Goal: Task Accomplishment & Management: Manage account settings

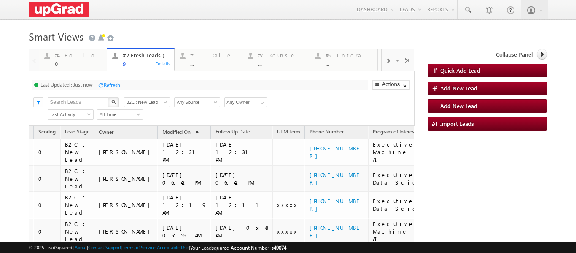
click at [112, 82] on div "Refresh" at bounding box center [112, 85] width 16 height 6
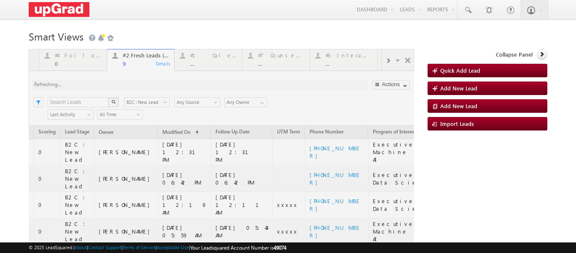
click at [72, 62] on div at bounding box center [221, 236] width 385 height 374
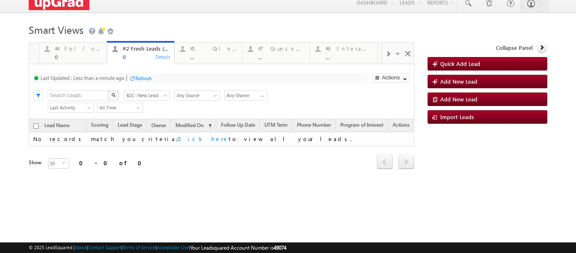
scroll to position [7, 0]
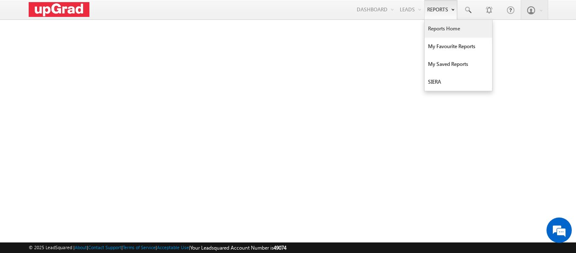
click at [433, 25] on link "Reports Home" at bounding box center [458, 29] width 67 height 18
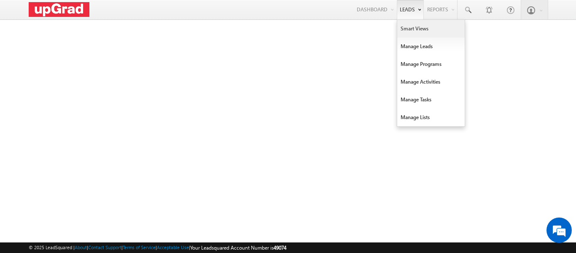
click at [411, 32] on link "Smart Views" at bounding box center [430, 29] width 67 height 18
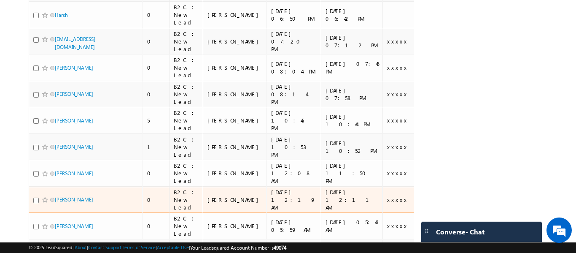
scroll to position [148, 0]
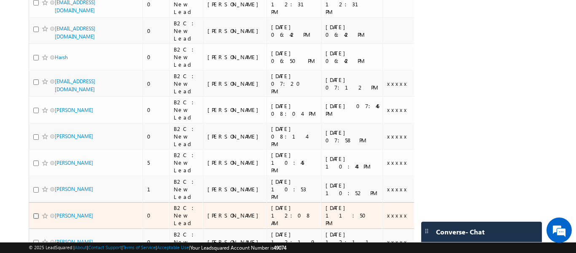
click at [38, 218] on input "checkbox" at bounding box center [35, 215] width 5 height 5
checkbox input "true"
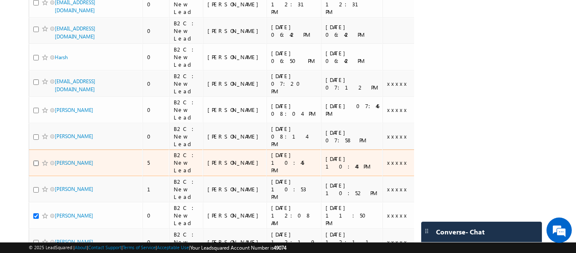
click at [37, 160] on input "checkbox" at bounding box center [35, 162] width 5 height 5
checkbox input "true"
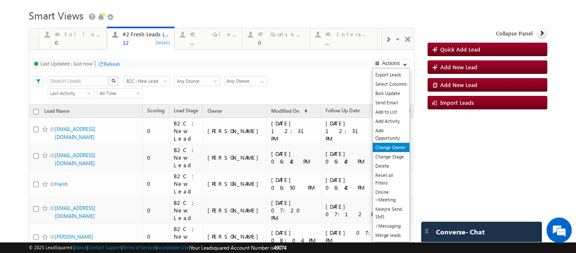
click at [387, 148] on link "Change Owner" at bounding box center [391, 147] width 37 height 9
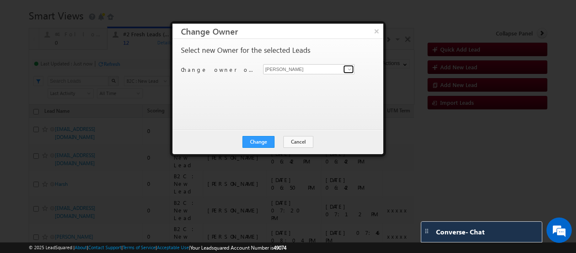
click at [351, 68] on span at bounding box center [349, 69] width 7 height 7
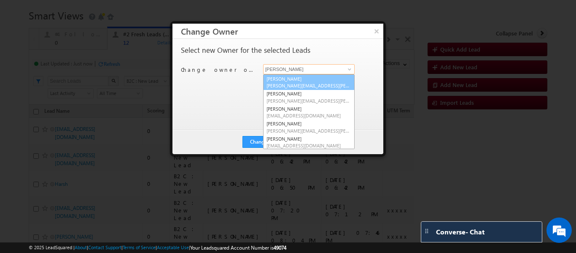
click at [296, 81] on link "Balamurugan Ranganathan Balamurugan.ranganathan@upgrad.com" at bounding box center [308, 82] width 91 height 16
type input "Balamurugan Ranganathan"
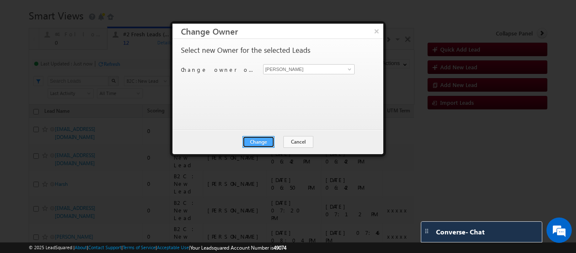
click at [255, 145] on button "Change" at bounding box center [258, 142] width 32 height 12
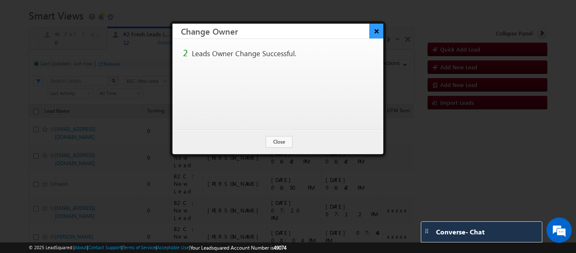
click at [379, 32] on button "×" at bounding box center [376, 31] width 14 height 15
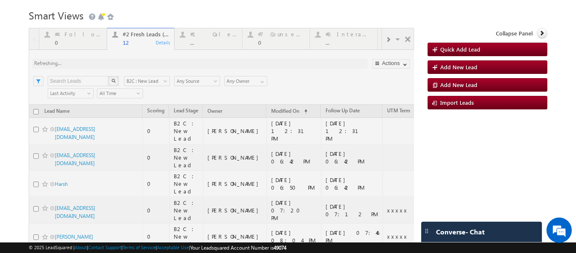
scroll to position [148, 0]
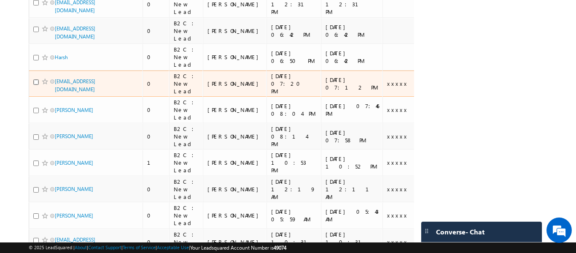
click at [34, 79] on input "checkbox" at bounding box center [35, 81] width 5 height 5
checkbox input "true"
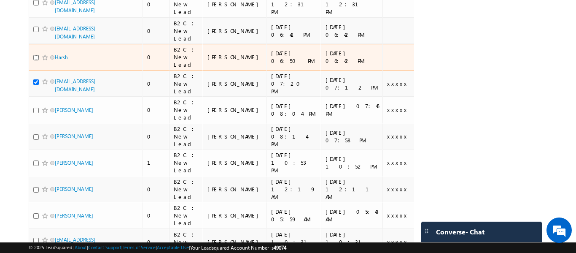
click at [36, 55] on input "checkbox" at bounding box center [35, 57] width 5 height 5
checkbox input "true"
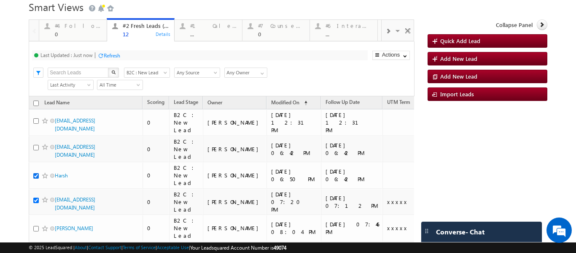
scroll to position [21, 0]
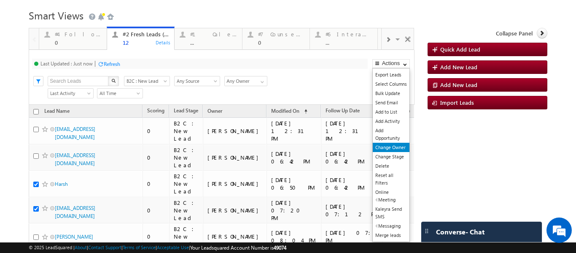
click at [387, 145] on link "Change Owner" at bounding box center [391, 147] width 37 height 9
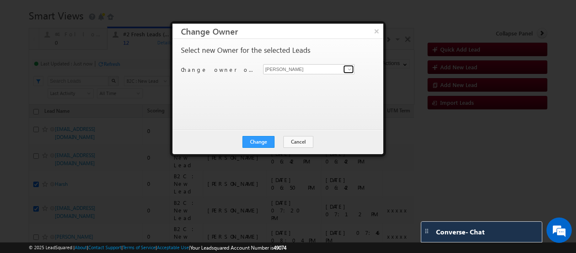
click at [345, 70] on link at bounding box center [348, 69] width 11 height 8
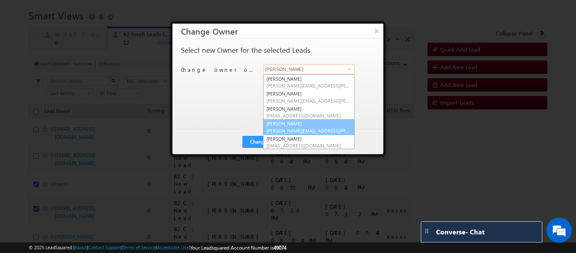
drag, startPoint x: 295, startPoint y: 127, endPoint x: 277, endPoint y: 129, distance: 18.3
click at [293, 127] on span "smrita.panday@upgrad.com" at bounding box center [308, 130] width 85 height 6
type input "Smrita Panday"
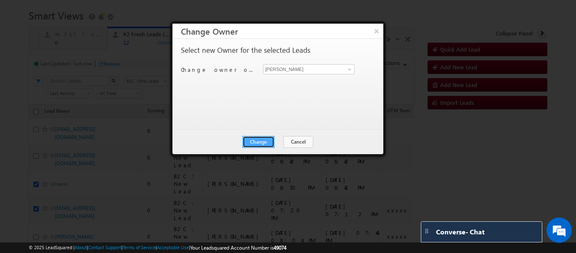
click at [261, 139] on button "Change" at bounding box center [258, 142] width 32 height 12
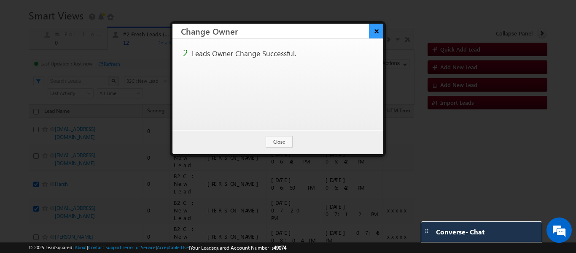
click at [376, 33] on button "×" at bounding box center [376, 31] width 14 height 15
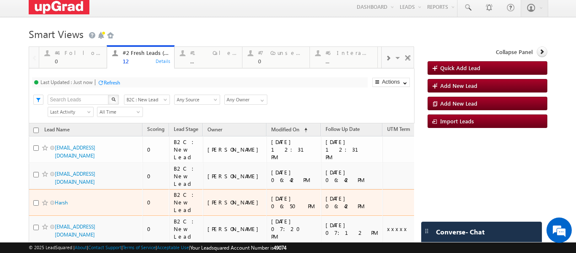
scroll to position [0, 0]
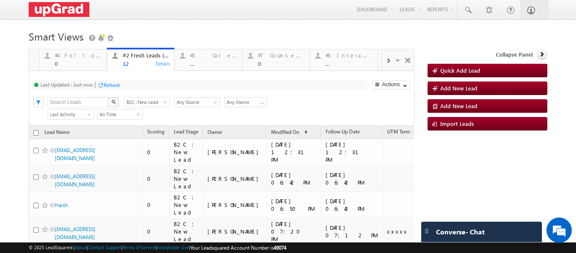
click at [111, 85] on div "Refresh" at bounding box center [112, 85] width 16 height 6
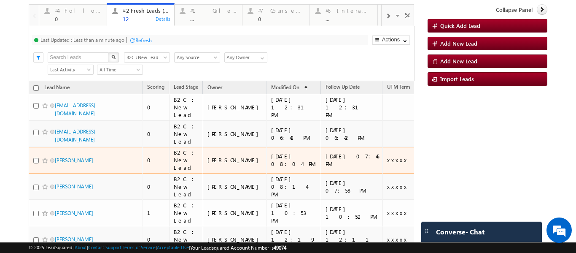
scroll to position [84, 0]
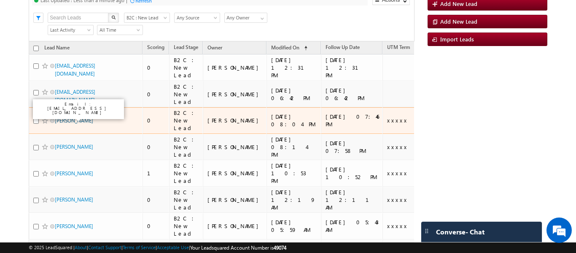
click at [65, 118] on link "Puja singh" at bounding box center [74, 120] width 38 height 6
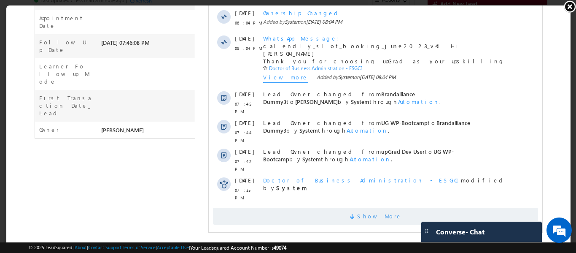
scroll to position [223, 0]
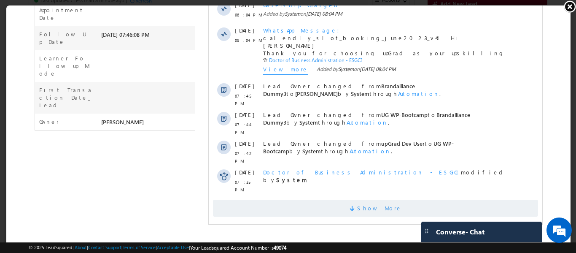
click at [351, 199] on span "Show More" at bounding box center [375, 207] width 325 height 17
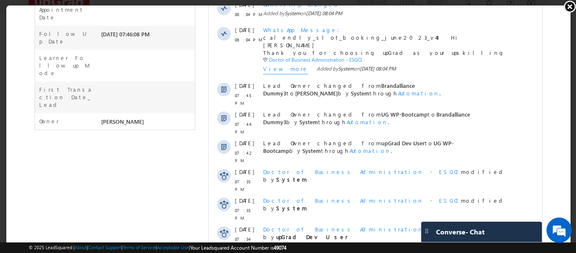
scroll to position [0, 0]
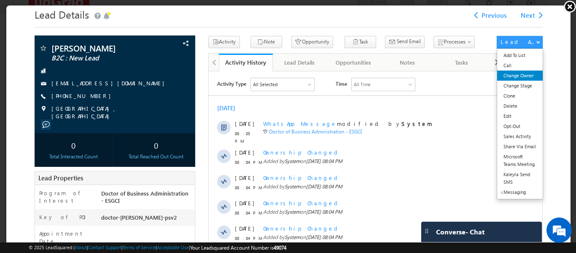
click at [512, 75] on link "Change Owner" at bounding box center [519, 75] width 46 height 10
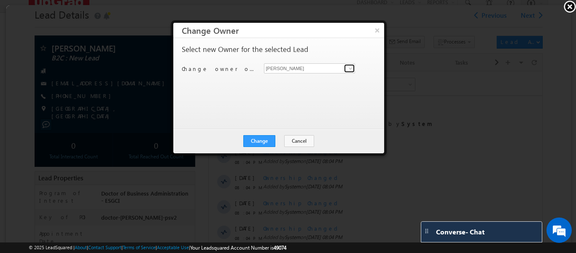
click at [351, 68] on span at bounding box center [349, 67] width 7 height 7
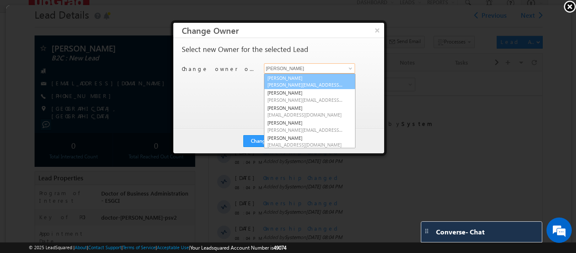
click at [297, 81] on span "Balamurugan.ranganathan@upgrad.com" at bounding box center [304, 84] width 76 height 6
type input "Balamurugan Ranganathan"
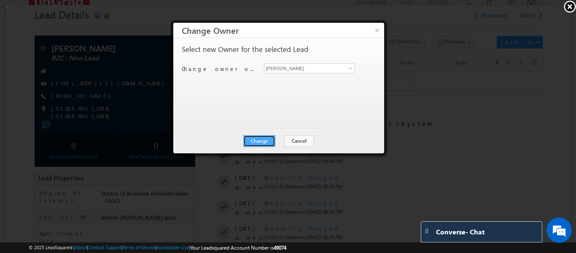
click at [266, 136] on button "Change" at bounding box center [258, 140] width 32 height 12
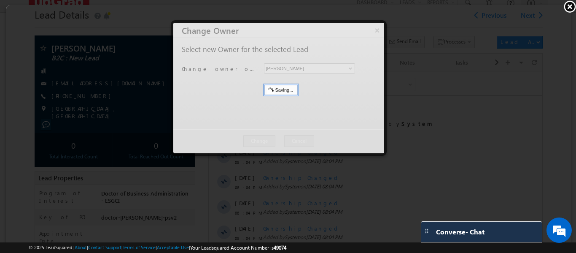
click at [569, 8] on link at bounding box center [569, 6] width 13 height 13
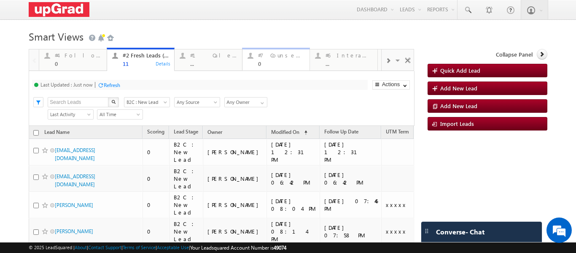
click at [269, 59] on div "#7 Counsel Today 0" at bounding box center [281, 58] width 47 height 16
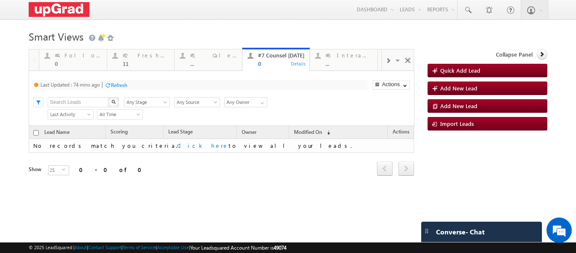
click at [385, 62] on span at bounding box center [387, 60] width 5 height 7
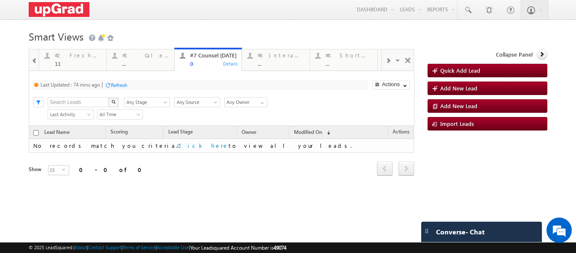
click at [385, 62] on span at bounding box center [387, 60] width 5 height 7
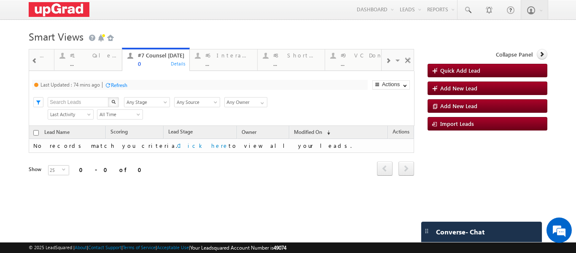
click at [385, 62] on span at bounding box center [387, 60] width 5 height 7
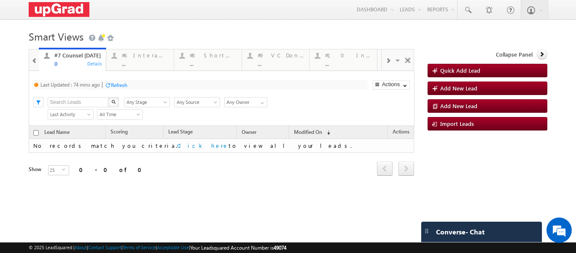
click at [385, 62] on span at bounding box center [387, 60] width 5 height 7
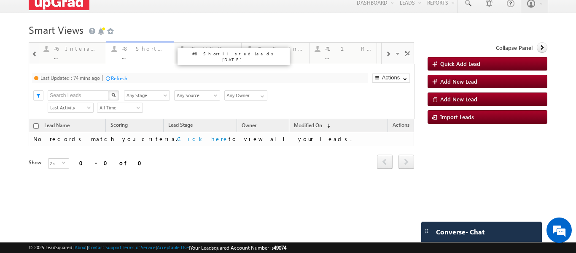
click at [153, 50] on div "#8 Shortlisted Leads Today" at bounding box center [145, 48] width 47 height 7
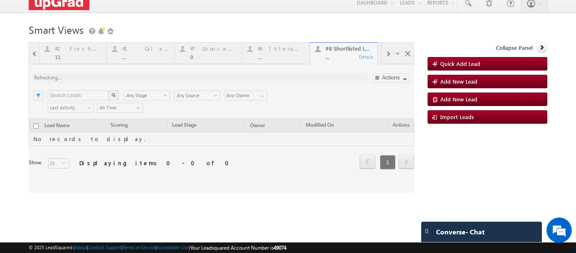
scroll to position [0, 0]
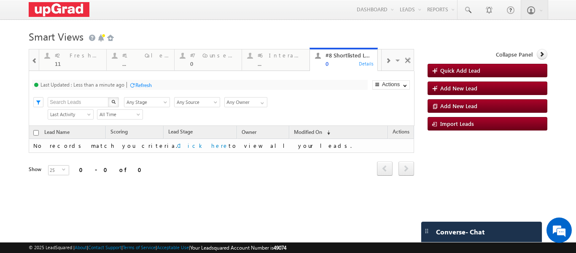
click at [35, 60] on span at bounding box center [35, 60] width 6 height 7
click at [35, 60] on div at bounding box center [34, 59] width 10 height 20
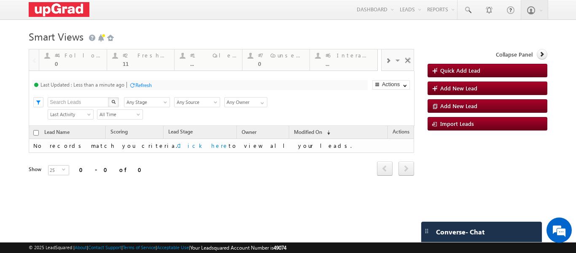
click at [35, 60] on div at bounding box center [34, 59] width 10 height 20
click at [136, 60] on div "#2 Fresh Leads (Not Called) 11" at bounding box center [146, 58] width 47 height 16
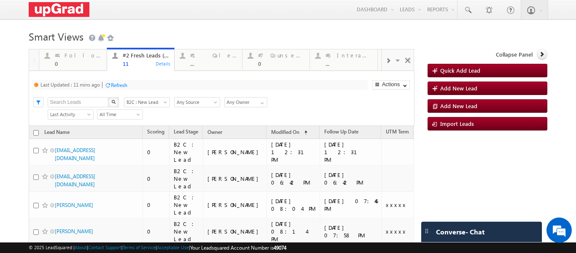
click at [385, 61] on span at bounding box center [387, 60] width 5 height 7
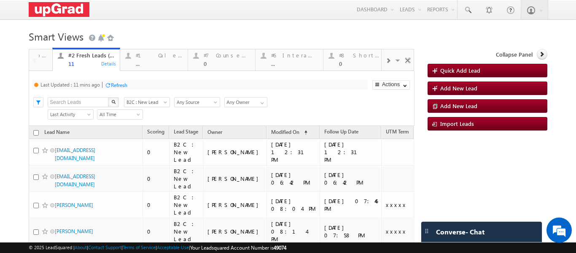
click at [385, 61] on span at bounding box center [387, 60] width 5 height 7
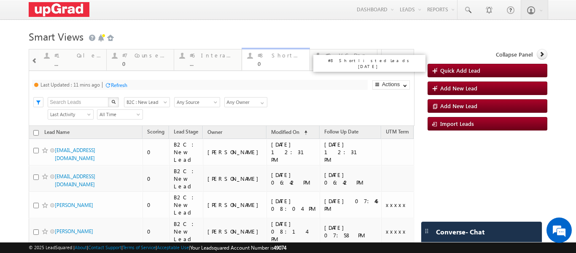
click at [271, 60] on div "#8 Shortlisted Leads Today 0" at bounding box center [281, 58] width 47 height 16
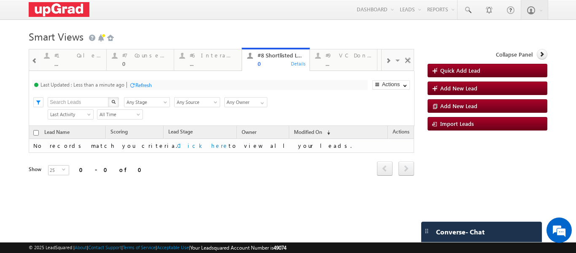
click at [273, 60] on p "#6 Interacted Not Counseled" at bounding box center [301, 60] width 105 height 6
click at [148, 84] on div "Refresh" at bounding box center [143, 85] width 16 height 6
click at [268, 57] on p "#6 Interacted Not Counseled" at bounding box center [301, 60] width 105 height 6
click at [352, 55] on div "#9 VC Done Today" at bounding box center [349, 55] width 47 height 7
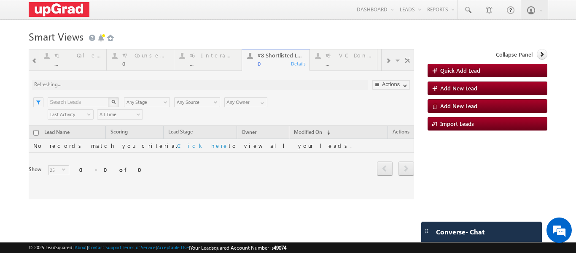
click at [340, 65] on div at bounding box center [221, 124] width 385 height 150
click at [342, 58] on div at bounding box center [221, 124] width 385 height 150
click at [338, 59] on div at bounding box center [221, 124] width 385 height 150
click at [273, 62] on div at bounding box center [221, 124] width 385 height 150
click at [82, 68] on div at bounding box center [221, 124] width 385 height 150
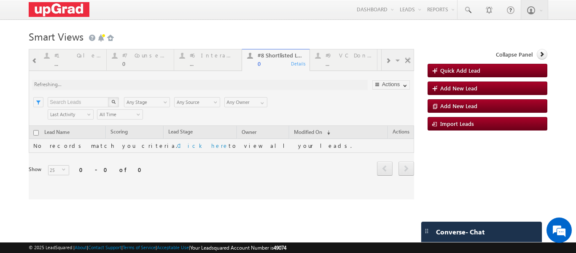
click at [148, 70] on div at bounding box center [221, 124] width 385 height 150
click at [329, 65] on div at bounding box center [221, 124] width 385 height 150
click at [338, 63] on div at bounding box center [221, 124] width 385 height 150
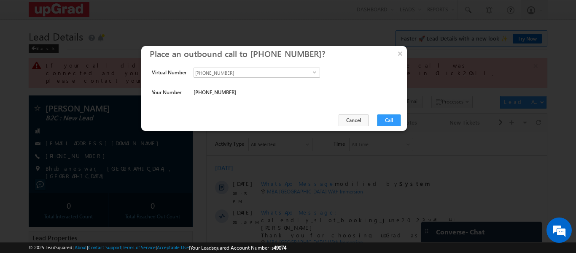
click at [398, 51] on button "×" at bounding box center [399, 53] width 13 height 15
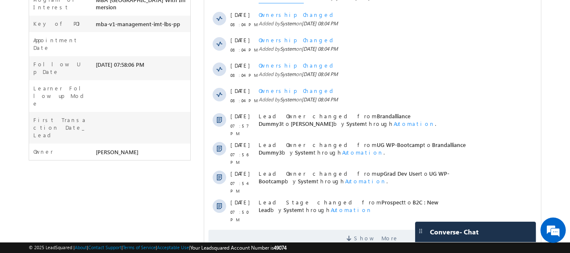
scroll to position [84, 0]
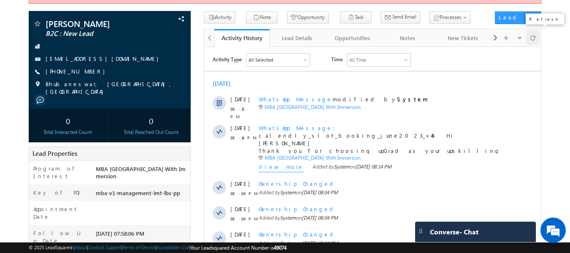
click at [536, 31] on div at bounding box center [532, 37] width 13 height 15
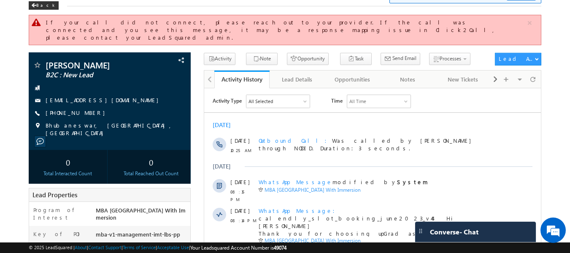
scroll to position [0, 0]
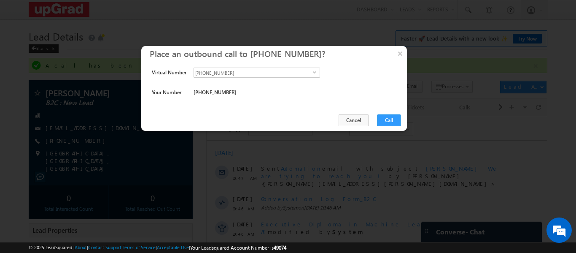
click at [399, 53] on button "×" at bounding box center [399, 53] width 13 height 15
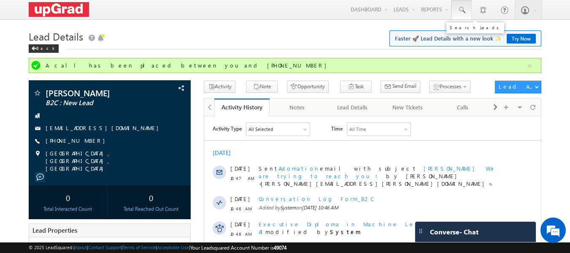
click at [462, 10] on span at bounding box center [461, 10] width 8 height 8
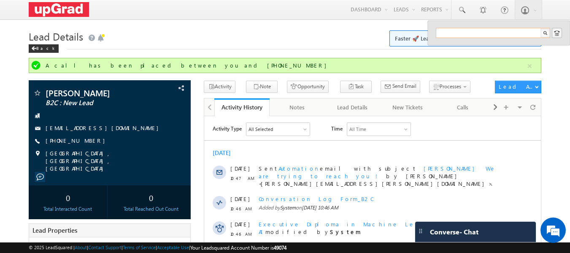
paste input "[EMAIL_ADDRESS][DOMAIN_NAME]"
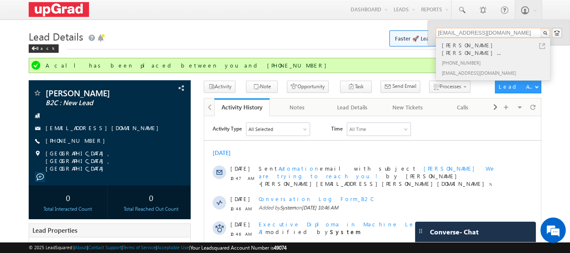
type input "[EMAIL_ADDRESS][DOMAIN_NAME]"
click at [459, 46] on div "[PERSON_NAME] [PERSON_NAME]..." at bounding box center [496, 48] width 113 height 17
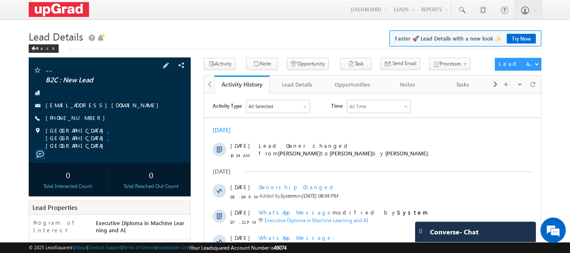
click at [105, 117] on div "[PHONE_NUMBER]" at bounding box center [110, 118] width 154 height 8
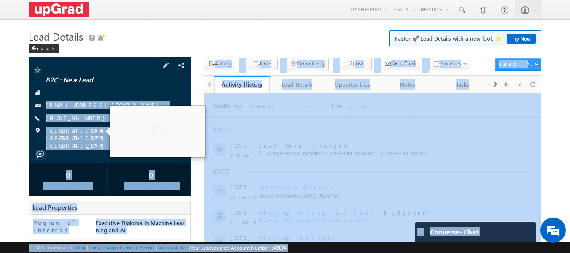
drag, startPoint x: 48, startPoint y: 94, endPoint x: 104, endPoint y: 130, distance: 66.8
click at [108, 133] on body "Menu [PERSON_NAME] ritu. raj@u pgrad .com" at bounding box center [285, 242] width 570 height 485
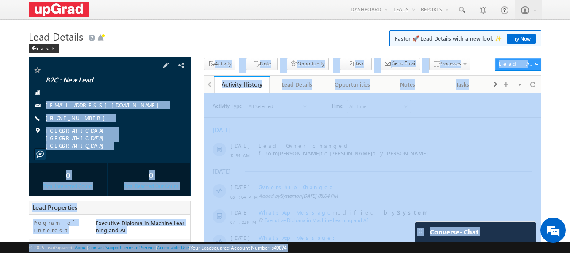
copy body "[EMAIL_ADDRESS][DOMAIN_NAME] [PHONE_NUMBER] [GEOGRAPHIC_DATA], [GEOGRAPHIC_DATA…"
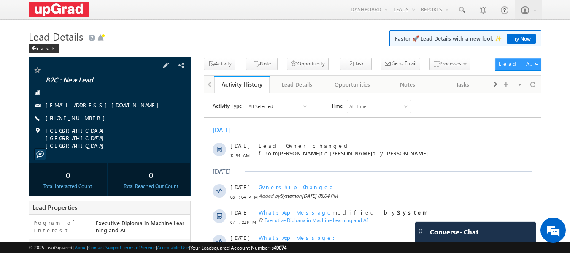
click at [115, 78] on span "B2C : New Lead" at bounding box center [96, 80] width 100 height 8
click at [530, 81] on span at bounding box center [532, 84] width 5 height 15
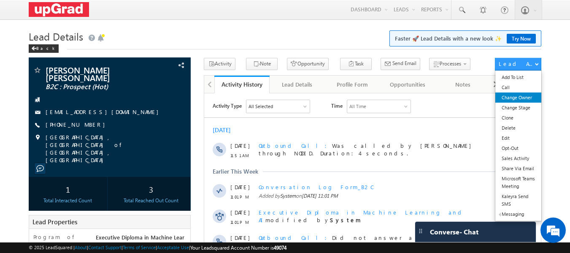
click at [517, 100] on link "Change Owner" at bounding box center [518, 97] width 46 height 10
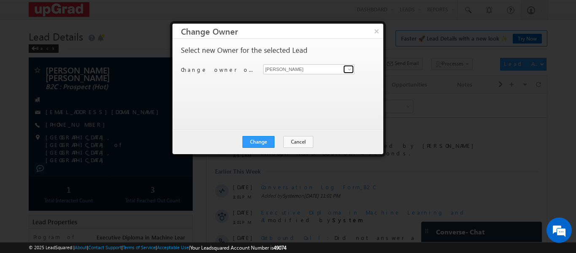
click at [351, 71] on span at bounding box center [349, 69] width 7 height 7
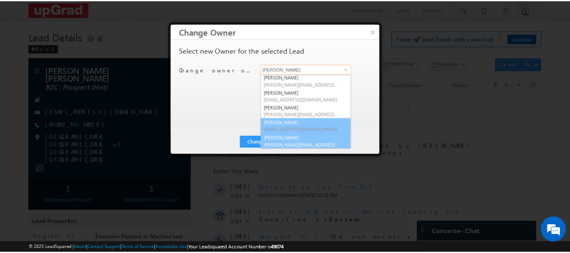
scroll to position [16, 0]
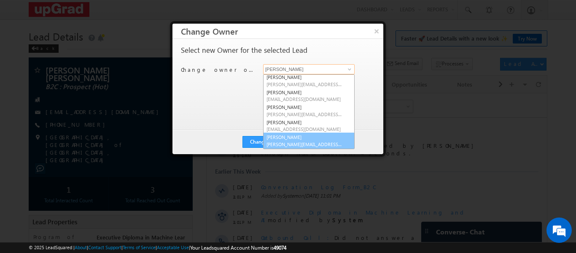
click at [293, 138] on link "Veerendra Singh veerendra.singh@upgrad.com" at bounding box center [308, 140] width 91 height 16
type input "[PERSON_NAME]"
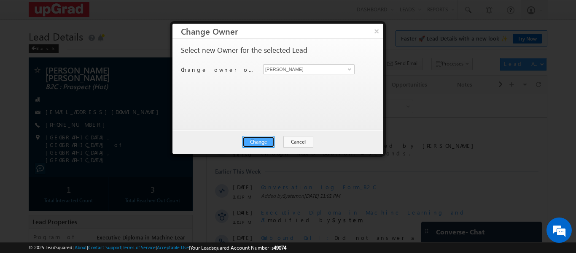
click at [270, 142] on button "Change" at bounding box center [258, 142] width 32 height 12
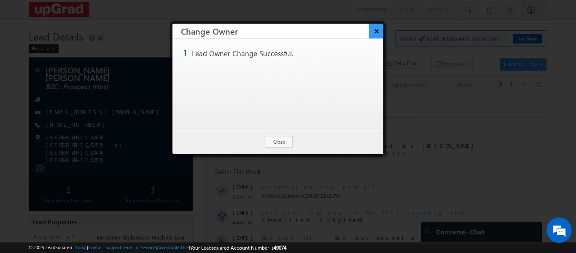
click at [375, 33] on button "×" at bounding box center [376, 31] width 14 height 15
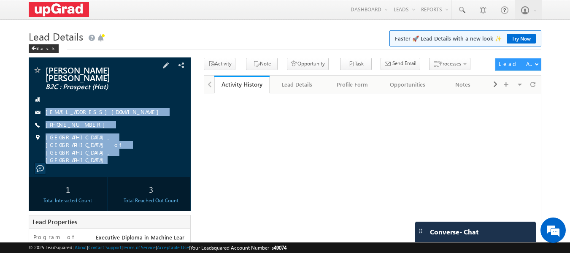
copy div "anuj@yadusports.com +91-9029633640 Delhi, National Capital Territory of Delhi, …"
drag, startPoint x: 50, startPoint y: 100, endPoint x: 103, endPoint y: 146, distance: 70.8
click at [113, 151] on div "Anuj Jitendra Trivedi Jitendra Trivedi B2C : Prospect (Hot) anuj@yadusports.com" at bounding box center [110, 116] width 162 height 119
